Goal: Find specific page/section: Find specific page/section

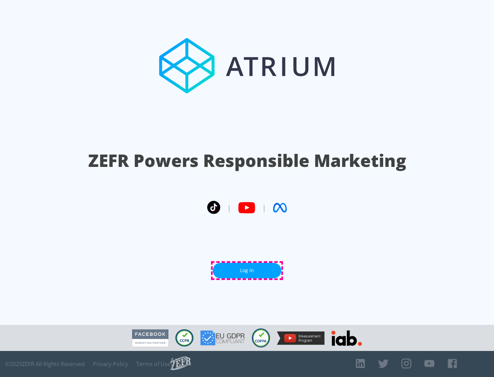
click at [247, 271] on link "Log In" at bounding box center [247, 270] width 69 height 15
